Goal: Register for event/course

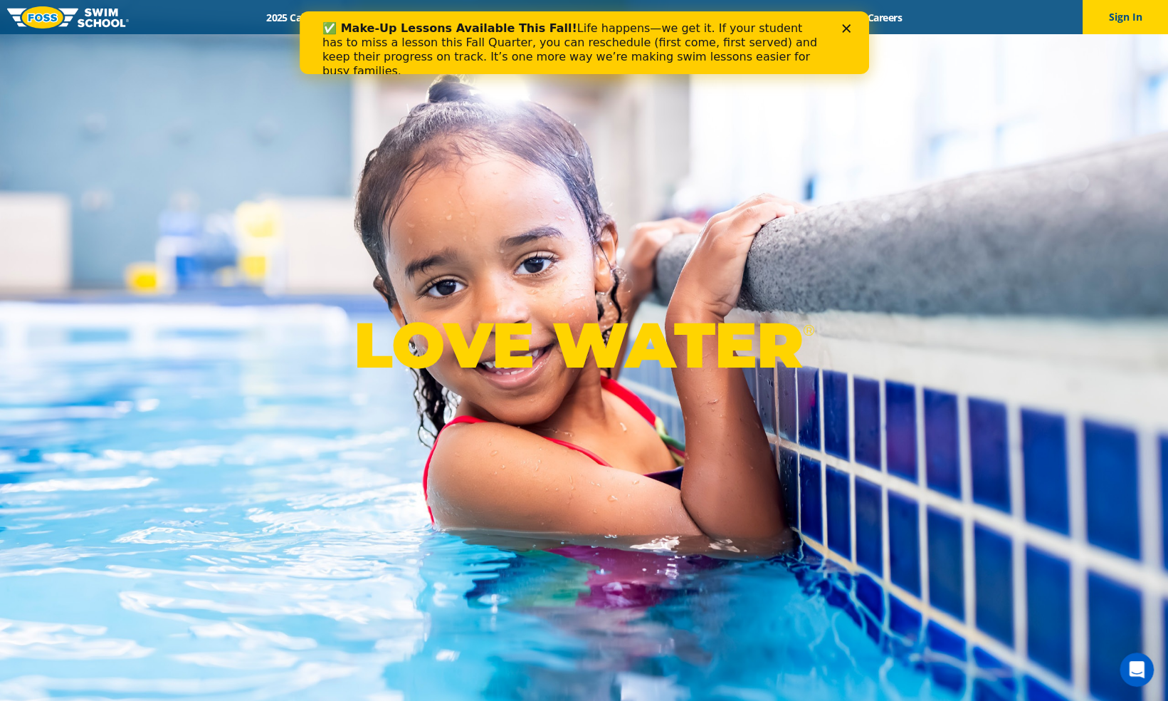
click at [847, 32] on icon "Close" at bounding box center [846, 28] width 9 height 9
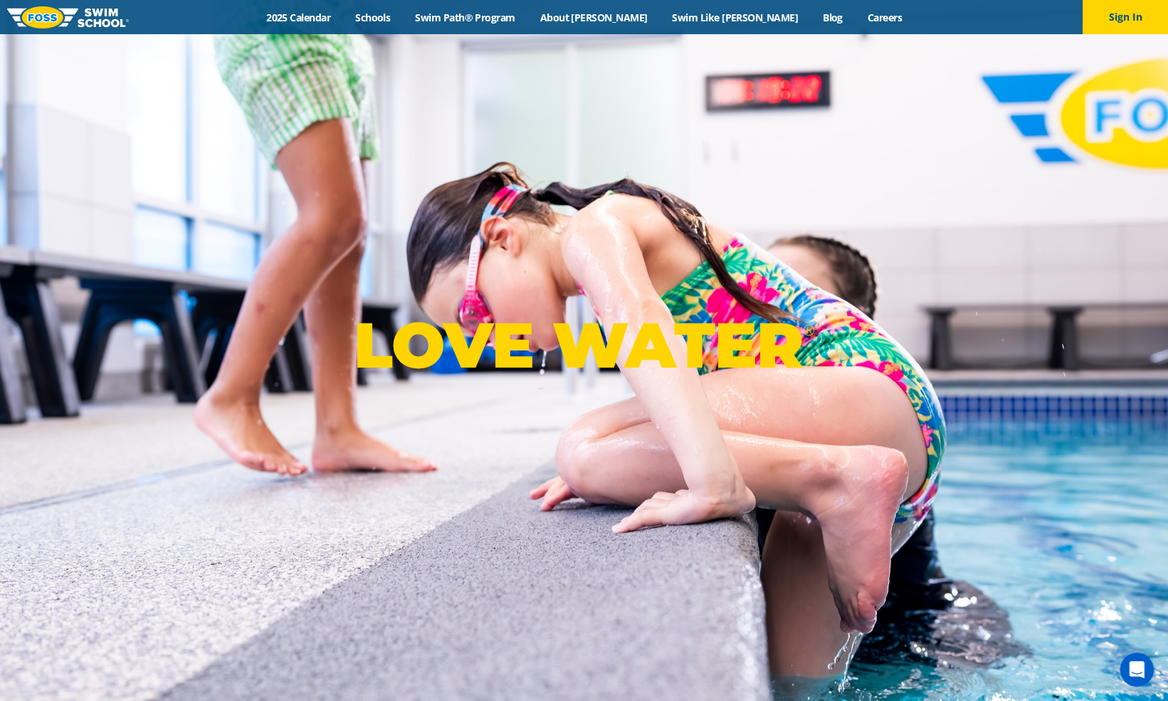
click at [424, 7] on div "Menu 2025 Calendar Schools Swim Path® Program About FOSS Swim Like Regan Blog C…" at bounding box center [584, 17] width 1168 height 34
click at [429, 9] on div "Menu 2025 Calendar Schools Swim Path® Program About FOSS Swim Like Regan Blog C…" at bounding box center [584, 17] width 1168 height 34
click at [403, 21] on link "Schools" at bounding box center [373, 18] width 60 height 14
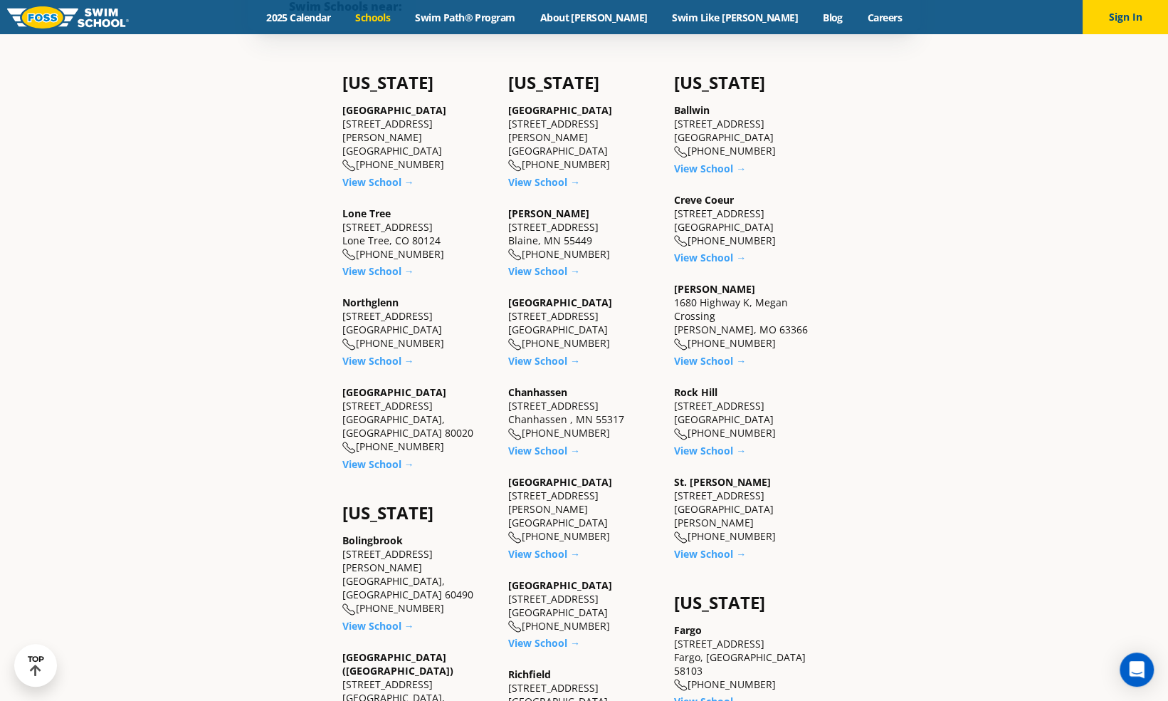
scroll to position [570, 0]
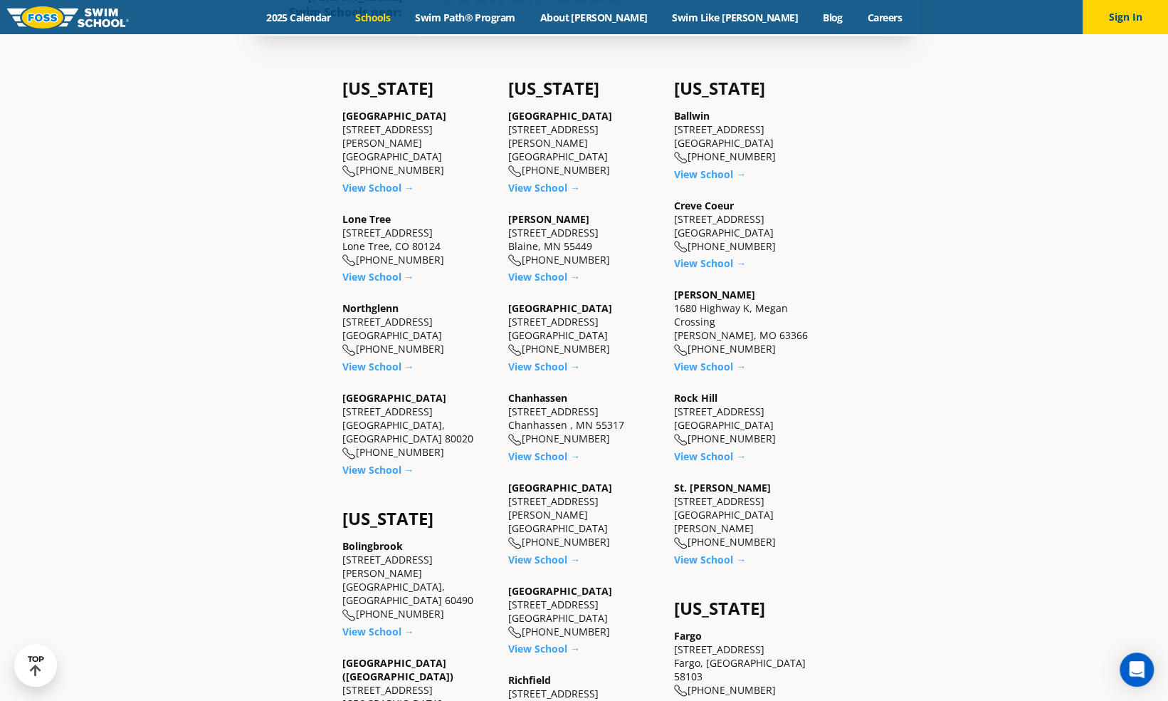
click at [381, 312] on div "Northglenn 450 E. 120th Ave., Suite A-1 Northglenn, CO 80233 (983) 203-1060" at bounding box center [418, 328] width 152 height 55
click at [387, 360] on link "View School →" at bounding box center [378, 367] width 72 height 14
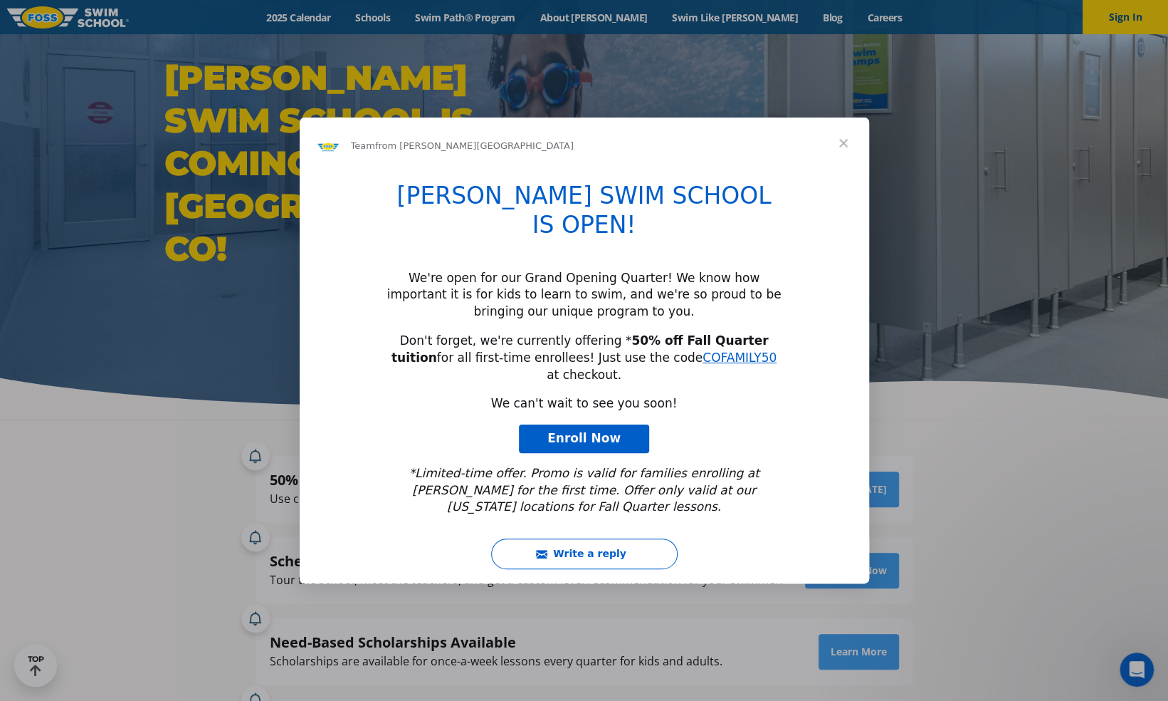
click at [848, 169] on span "Close" at bounding box center [843, 142] width 51 height 51
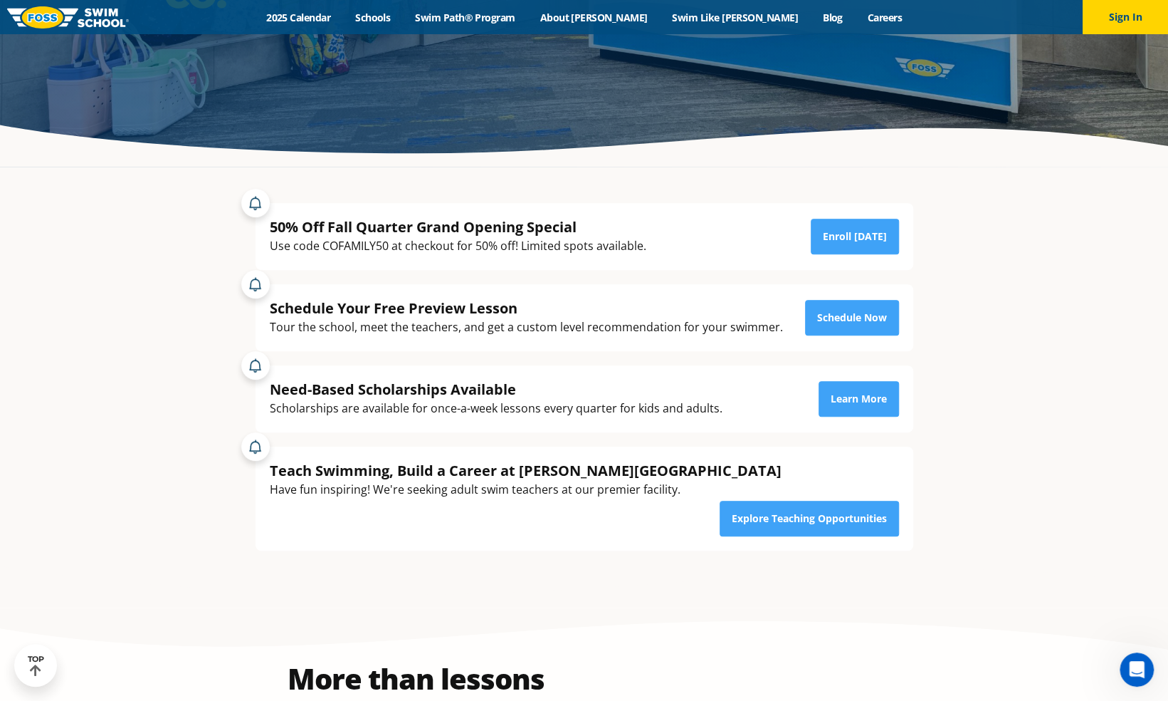
scroll to position [356, 0]
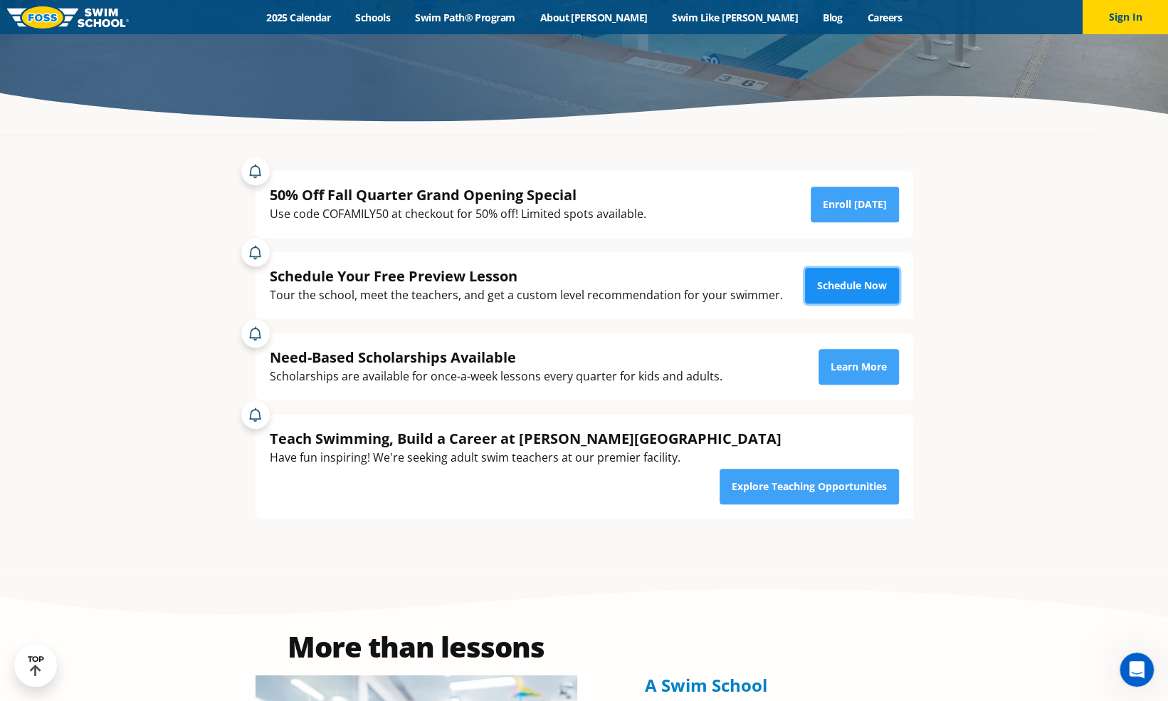
click at [852, 295] on link "Schedule Now" at bounding box center [852, 286] width 94 height 36
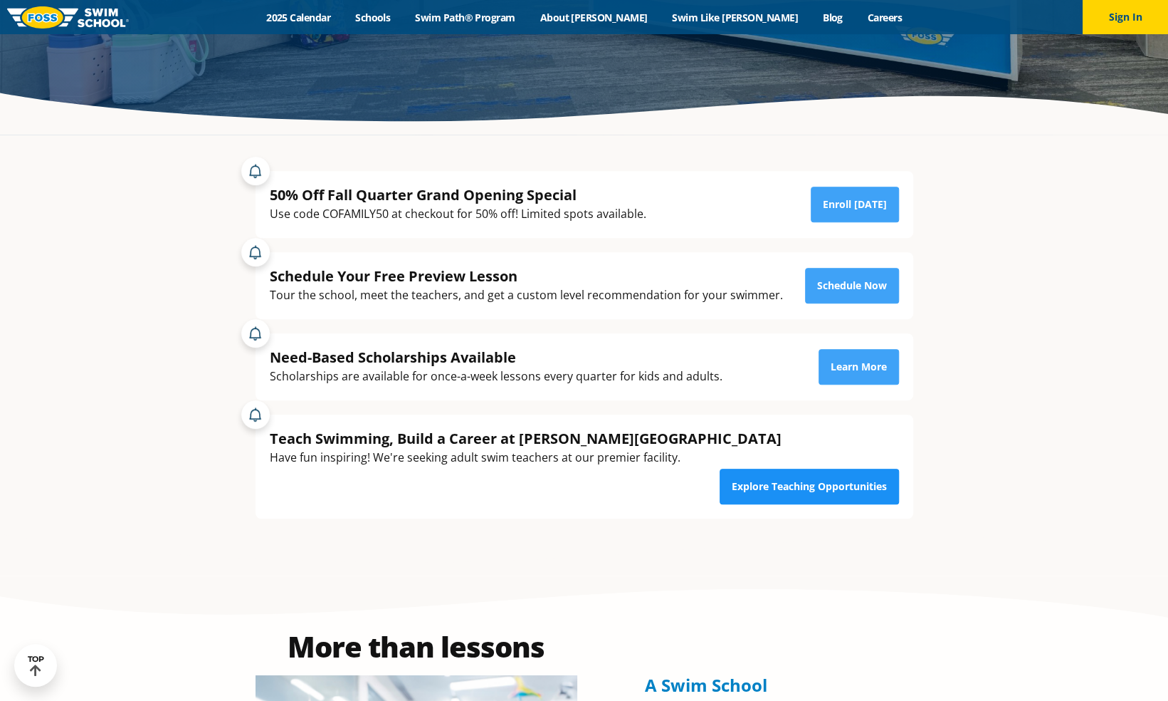
scroll to position [356, 0]
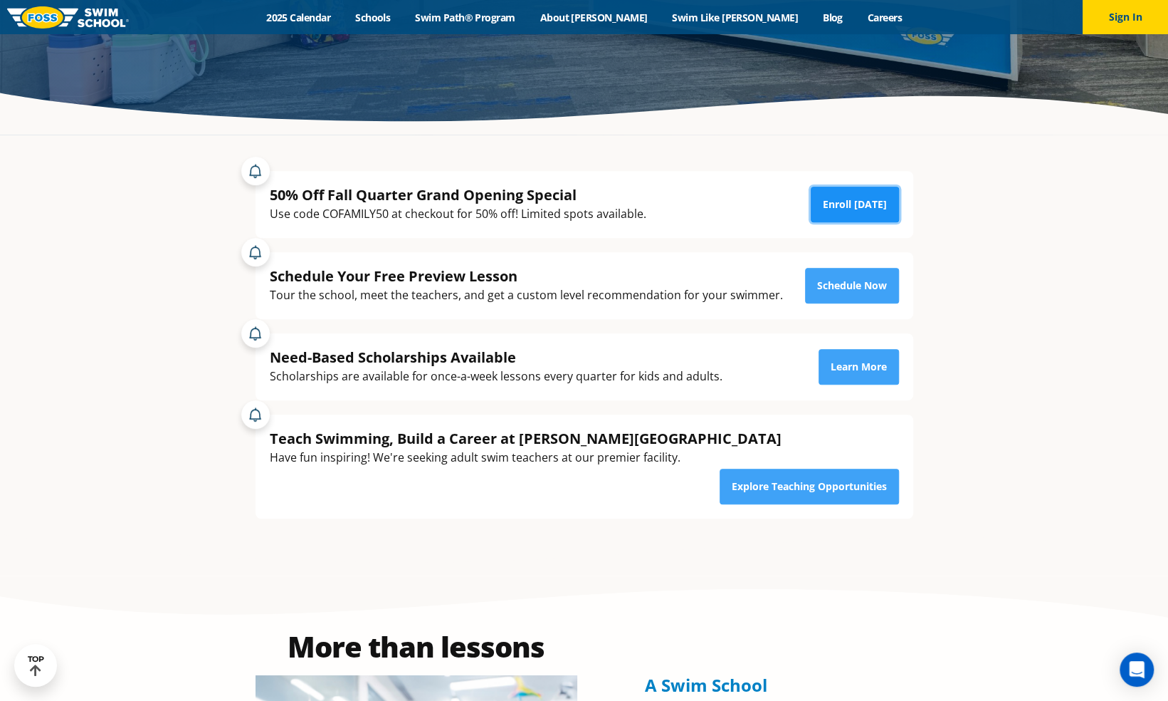
click at [866, 197] on link "Enroll [DATE]" at bounding box center [855, 205] width 88 height 36
